Goal: Task Accomplishment & Management: Complete application form

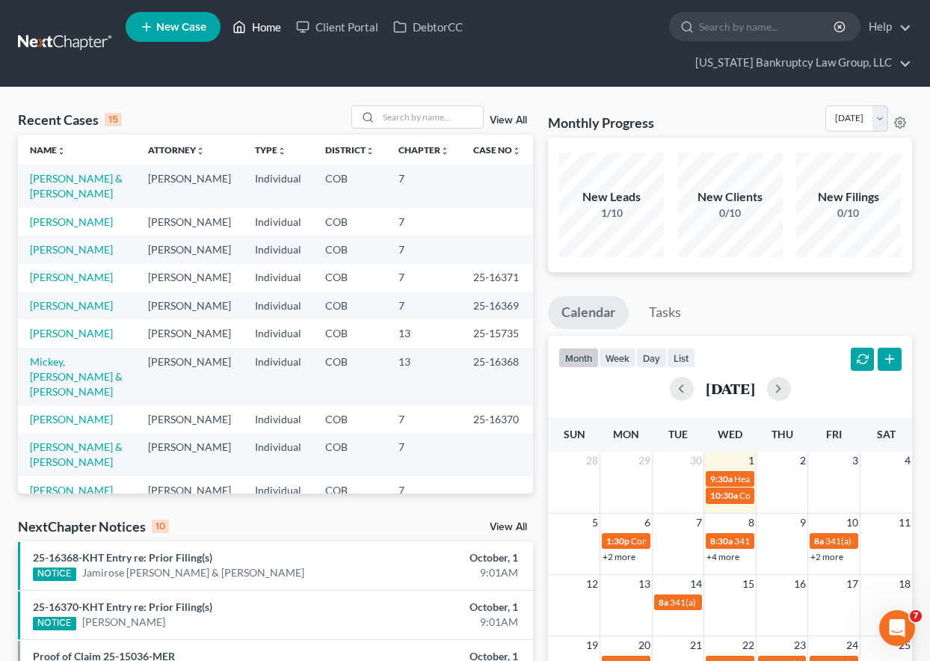
click at [260, 25] on link "Home" at bounding box center [257, 26] width 64 height 27
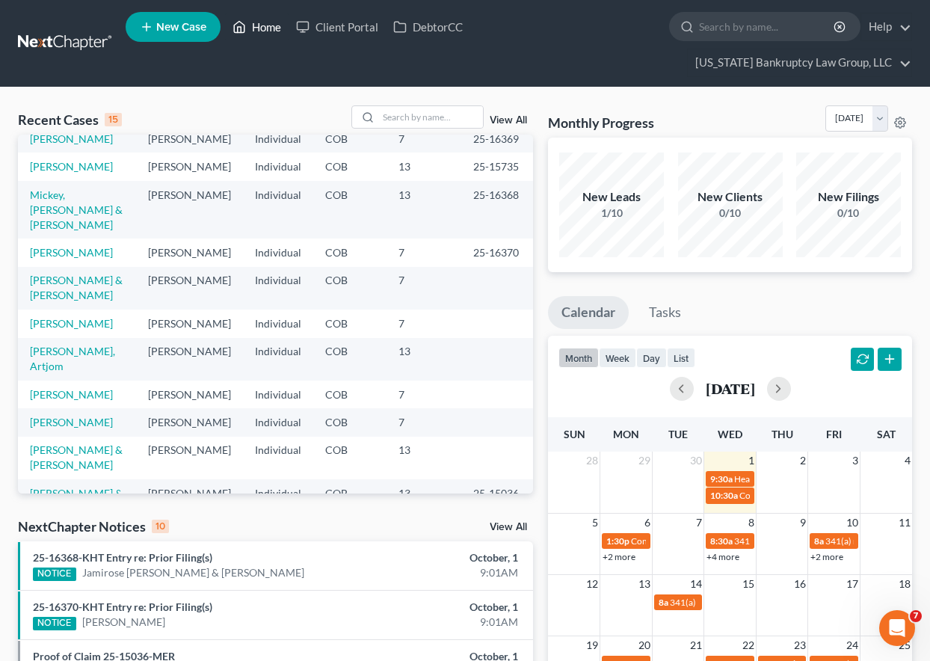
scroll to position [299, 0]
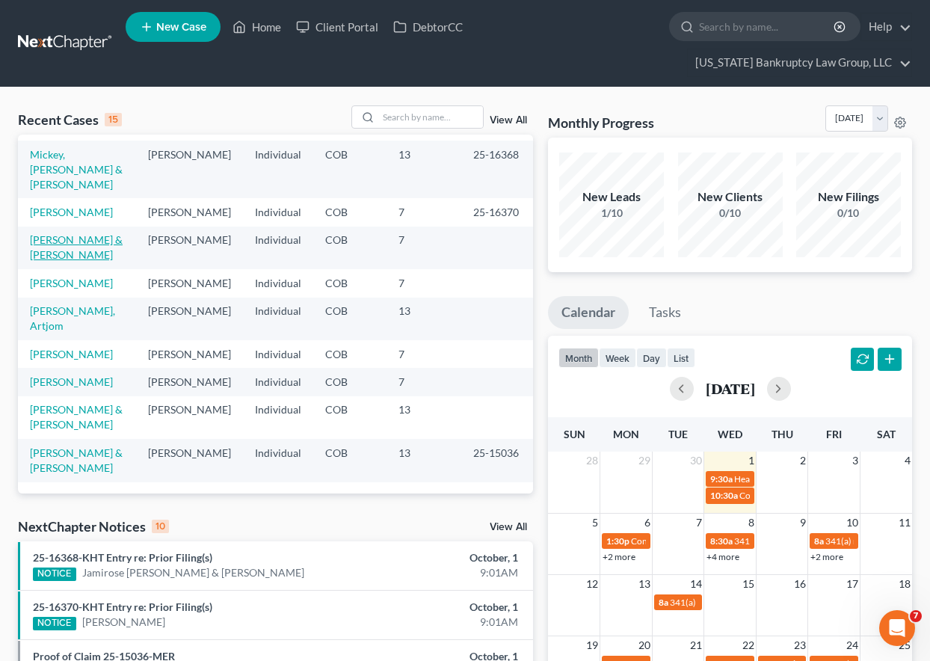
click at [70, 233] on link "[PERSON_NAME] & [PERSON_NAME]" at bounding box center [76, 247] width 93 height 28
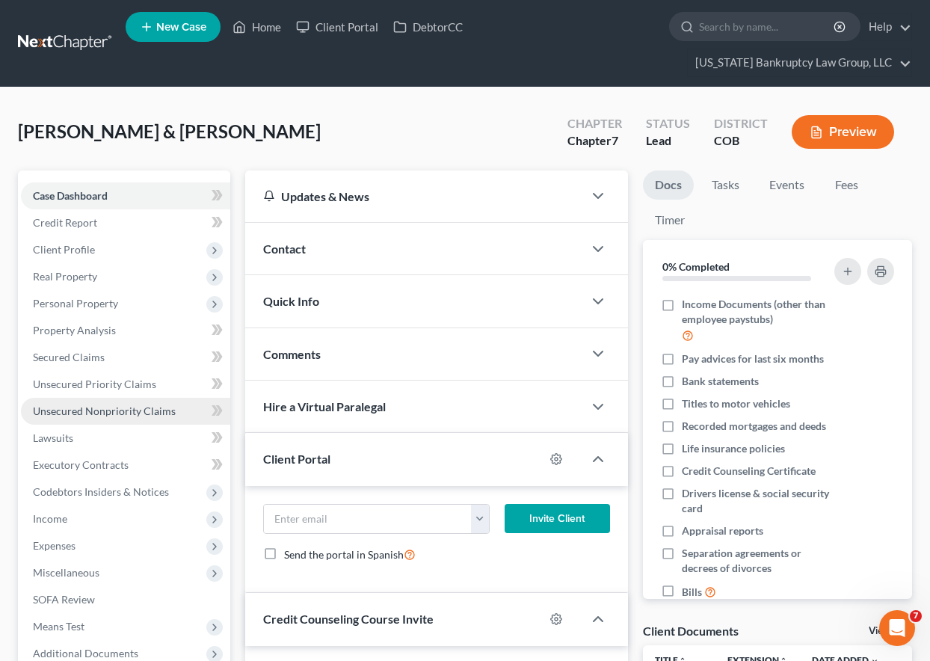
click at [117, 414] on span "Unsecured Nonpriority Claims" at bounding box center [104, 411] width 143 height 13
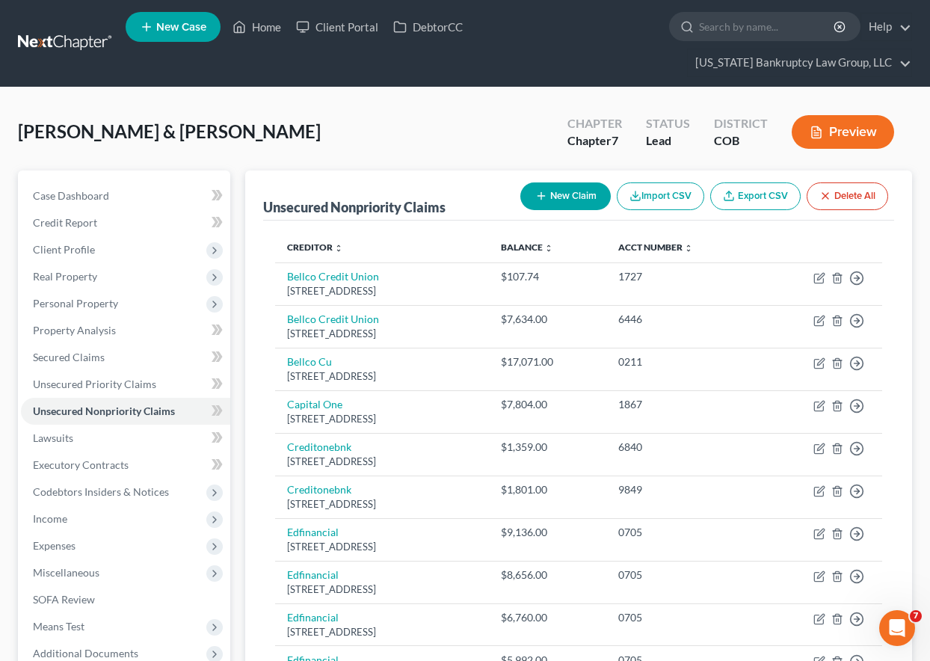
click at [555, 200] on button "New Claim" at bounding box center [566, 196] width 90 height 28
select select "2"
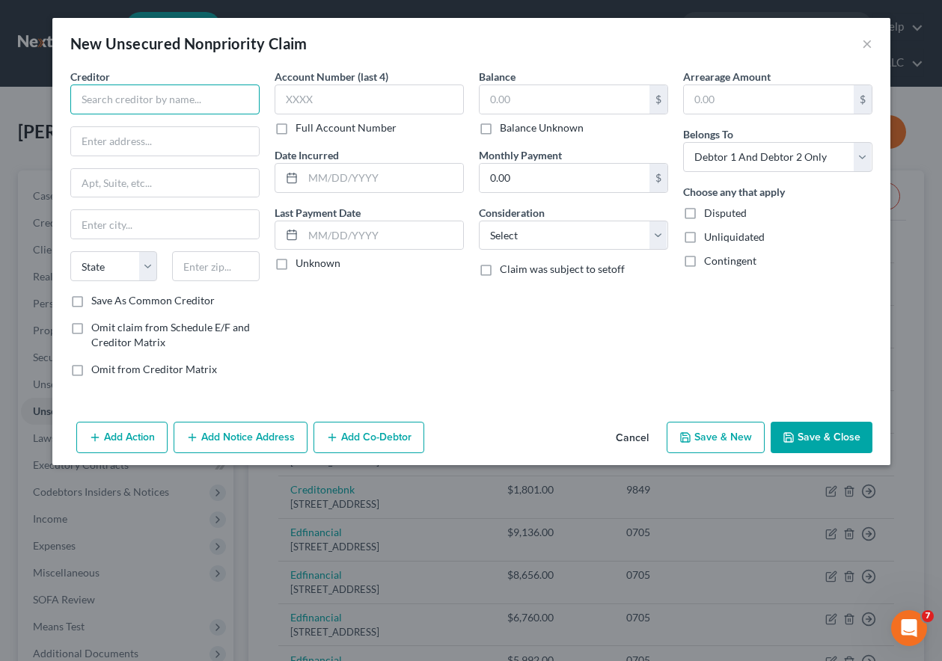
click at [168, 99] on input "text" at bounding box center [164, 100] width 189 height 30
type input "Metro Brokers"
type input "4 Inverness Ct E #200"
type input "80112"
type input "[GEOGRAPHIC_DATA]"
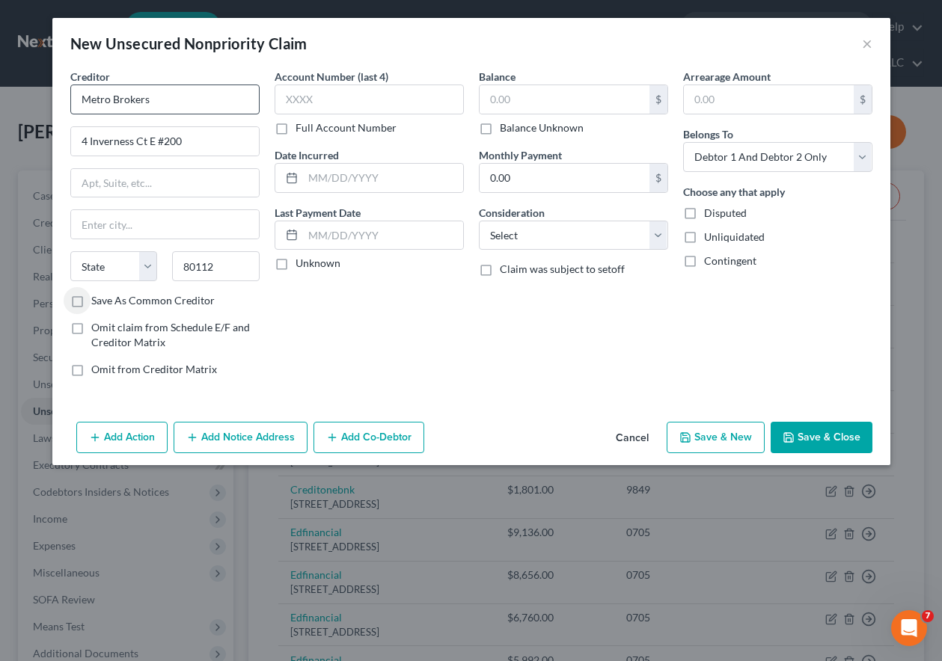
select select "5"
click at [500, 132] on label "Balance Unknown" at bounding box center [542, 127] width 84 height 15
click at [506, 130] on input "Balance Unknown" at bounding box center [511, 125] width 10 height 10
checkbox input "true"
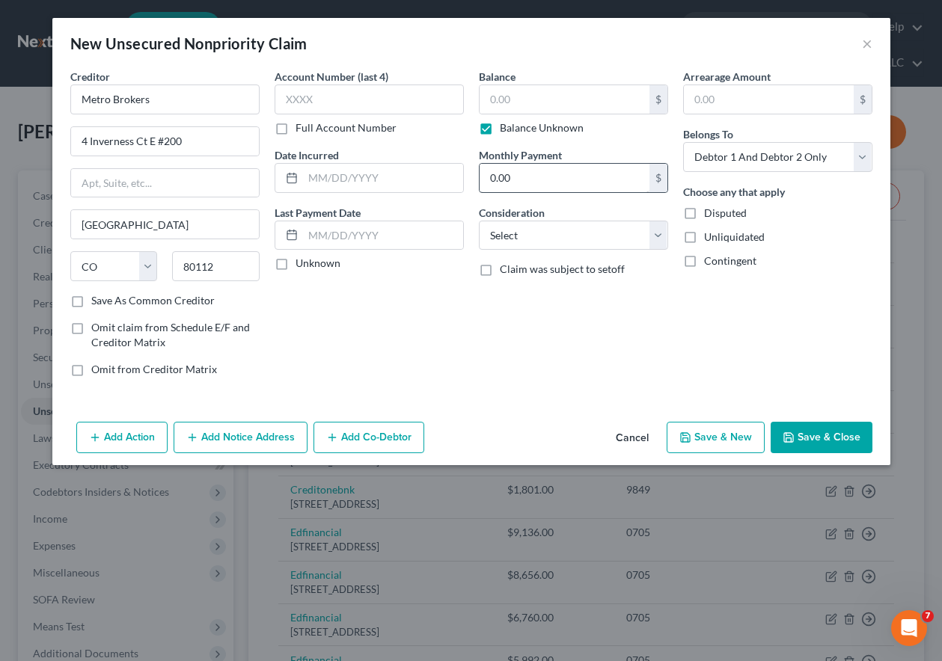
type input "0.00"
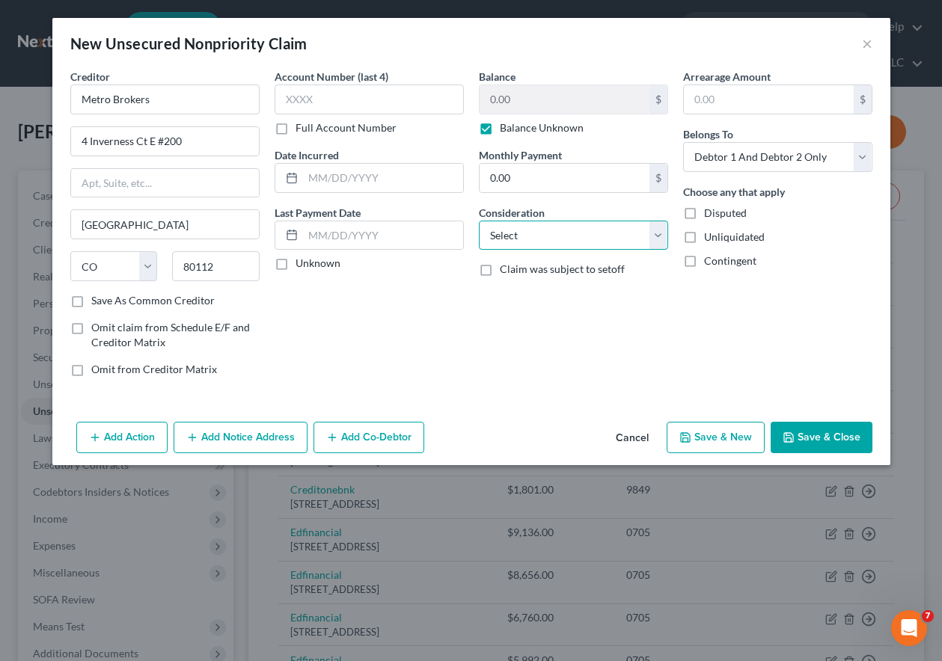
click at [553, 222] on select "Select Cable / Satellite Services Collection Agency Credit Card Debt Debt Couns…" at bounding box center [573, 236] width 189 height 30
select select "14"
click at [479, 221] on select "Select Cable / Satellite Services Collection Agency Credit Card Debt Debt Couns…" at bounding box center [573, 236] width 189 height 30
click at [828, 436] on button "Save & Close" at bounding box center [821, 437] width 102 height 31
